Goal: Find specific page/section: Find specific page/section

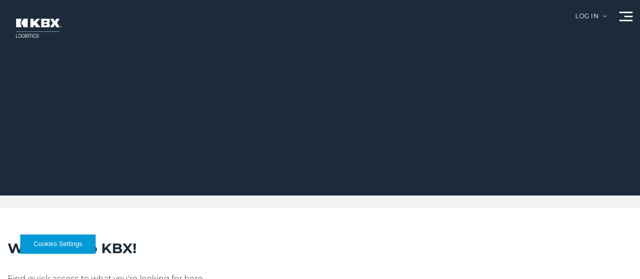
scroll to position [303, 0]
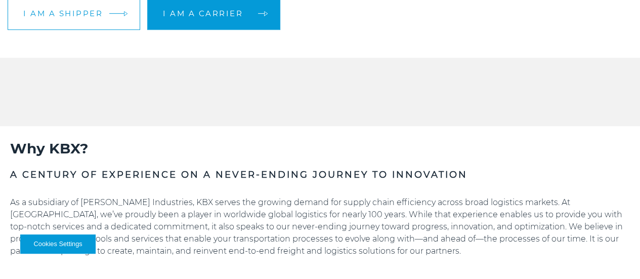
click at [121, 30] on link "I am a shipper" at bounding box center [74, 13] width 133 height 32
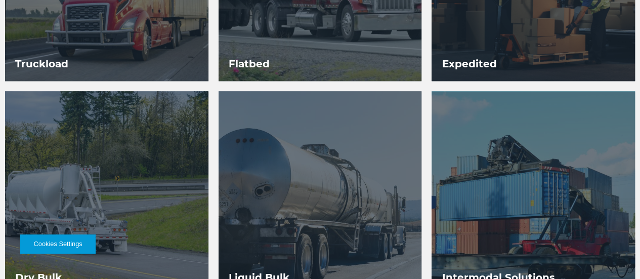
scroll to position [506, 0]
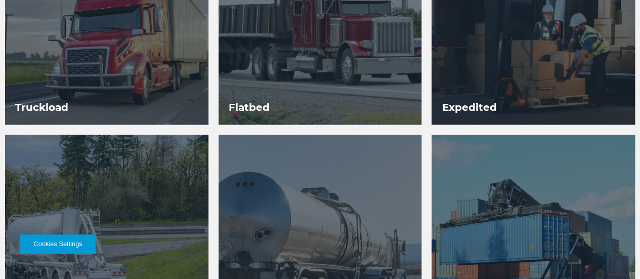
click at [432, 164] on div at bounding box center [533, 236] width 203 height 203
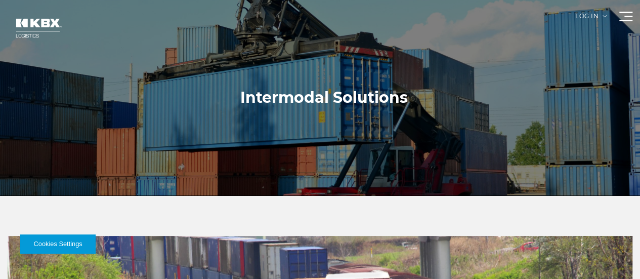
click at [575, 23] on div "Log in" at bounding box center [590, 20] width 31 height 14
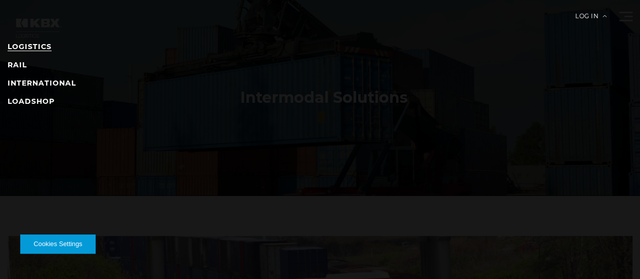
click at [43, 49] on link "LOGISTICS" at bounding box center [30, 46] width 44 height 9
click at [27, 67] on link "RAIL" at bounding box center [17, 64] width 19 height 9
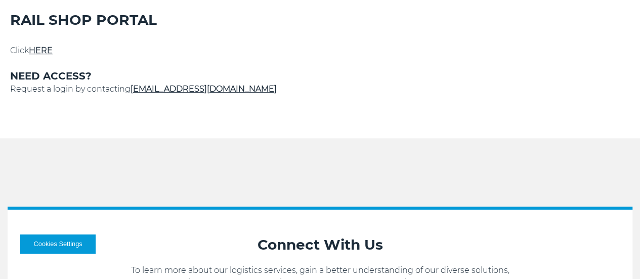
scroll to position [202, 0]
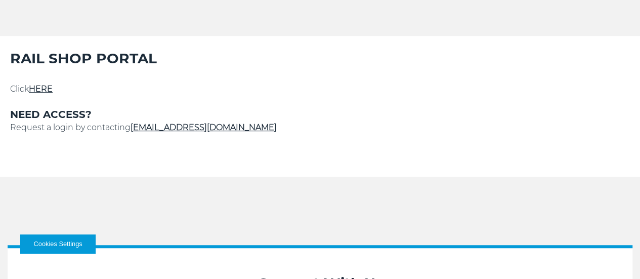
click at [53, 94] on link "HERE" at bounding box center [41, 89] width 24 height 10
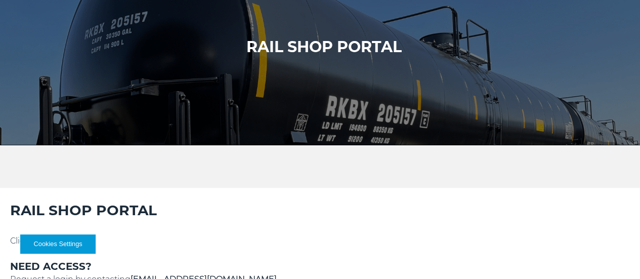
scroll to position [0, 0]
